Goal: Find specific page/section: Find specific page/section

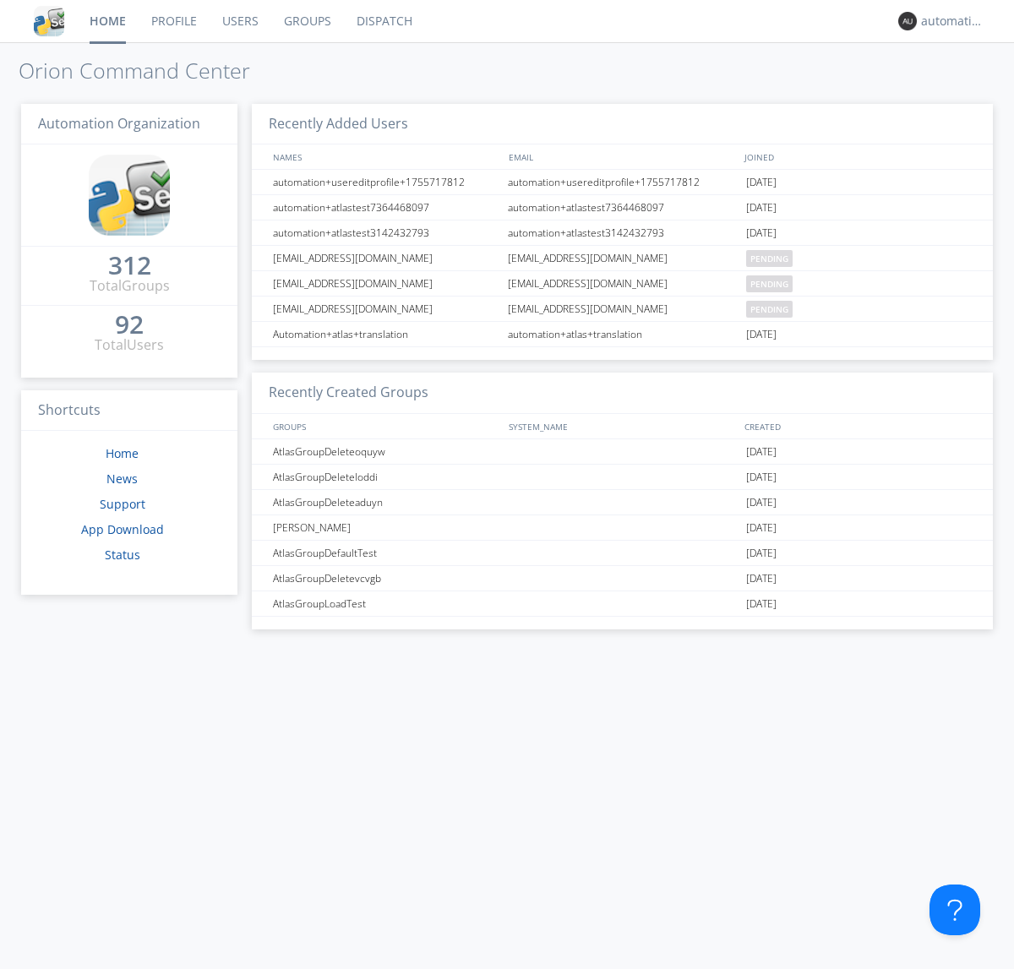
click at [383, 21] on link "Dispatch" at bounding box center [384, 21] width 81 height 42
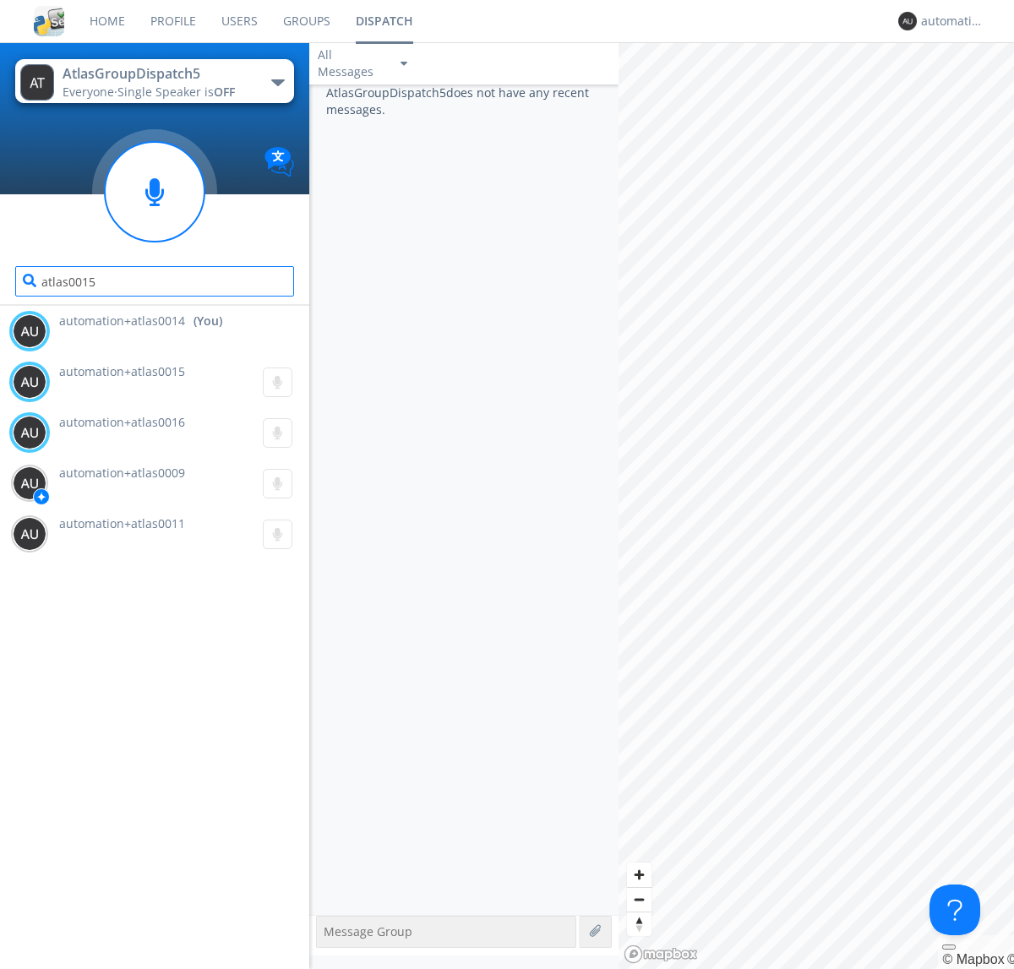
type input "atlas0015"
type input "atlas0016"
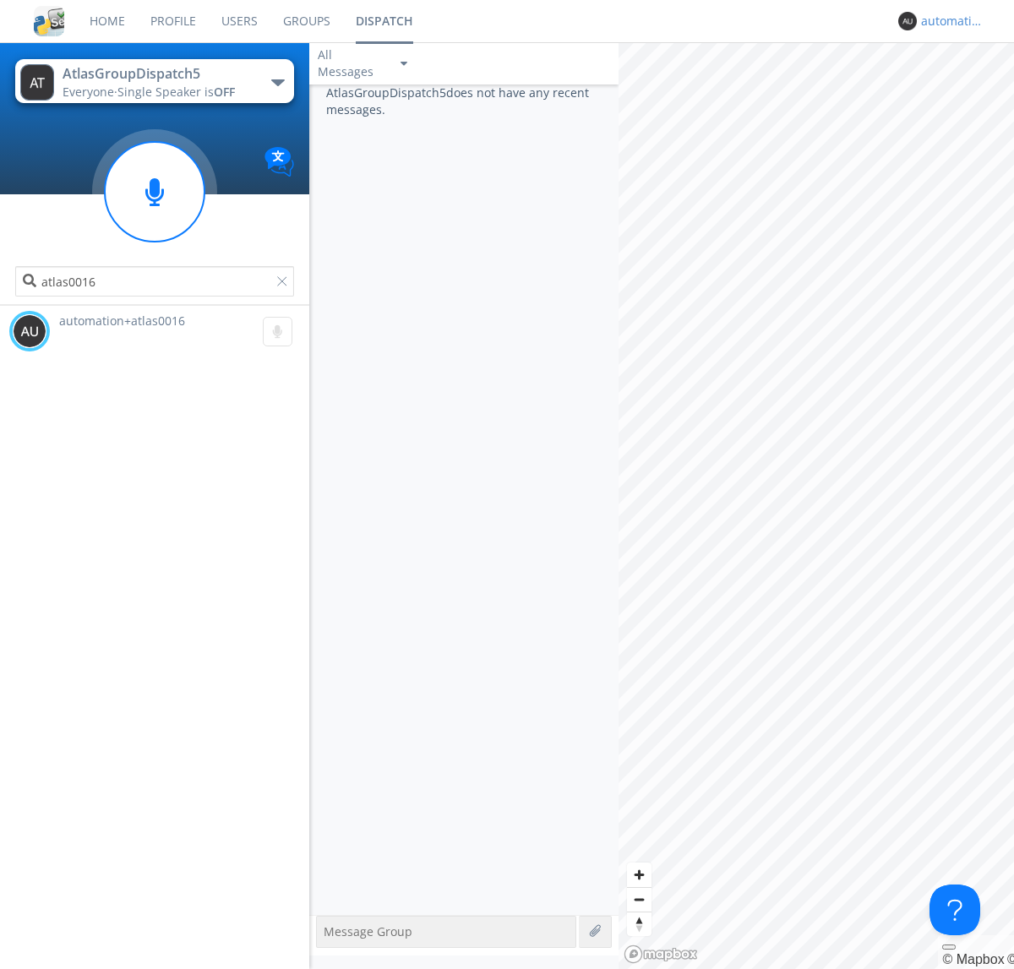
click at [948, 21] on div "automation+atlas0014" at bounding box center [952, 21] width 63 height 17
